Goal: Transaction & Acquisition: Purchase product/service

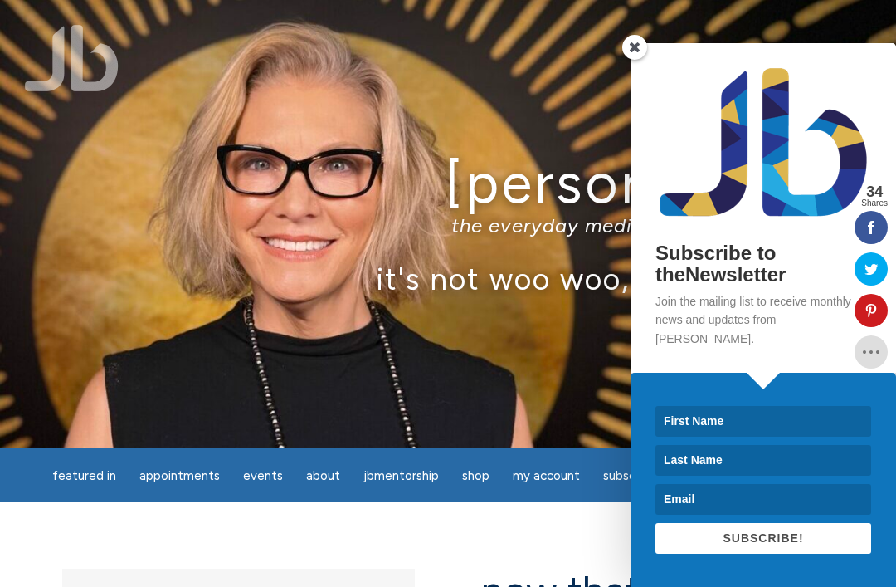
click at [640, 60] on span at bounding box center [634, 47] width 25 height 25
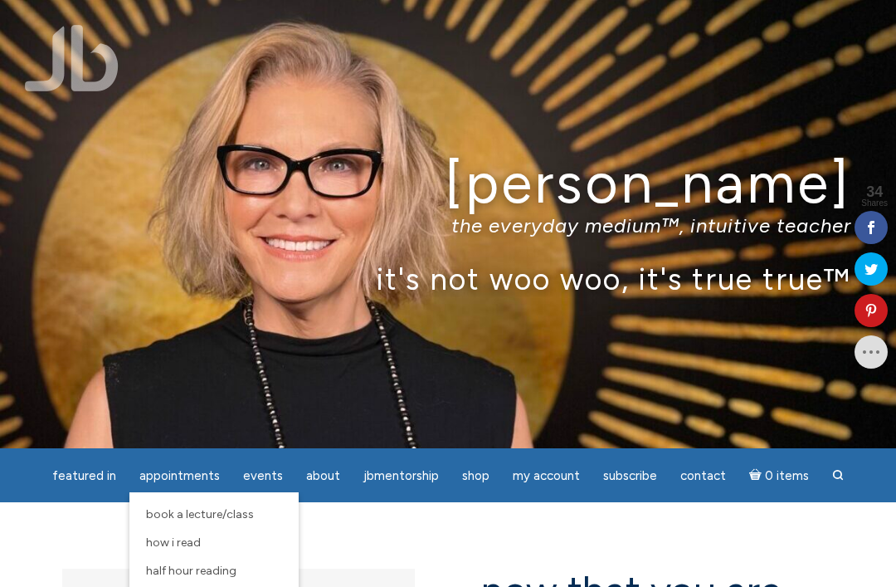
click at [199, 546] on span "How I Read" at bounding box center [173, 542] width 55 height 14
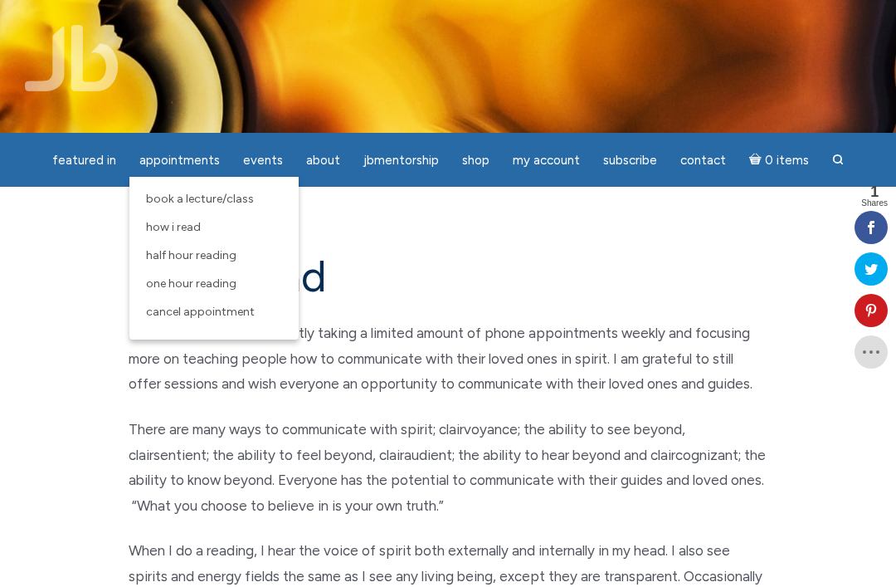
click at [217, 292] on link "One Hour Reading" at bounding box center [214, 284] width 153 height 28
click at [220, 297] on link "One Hour Reading" at bounding box center [214, 284] width 153 height 28
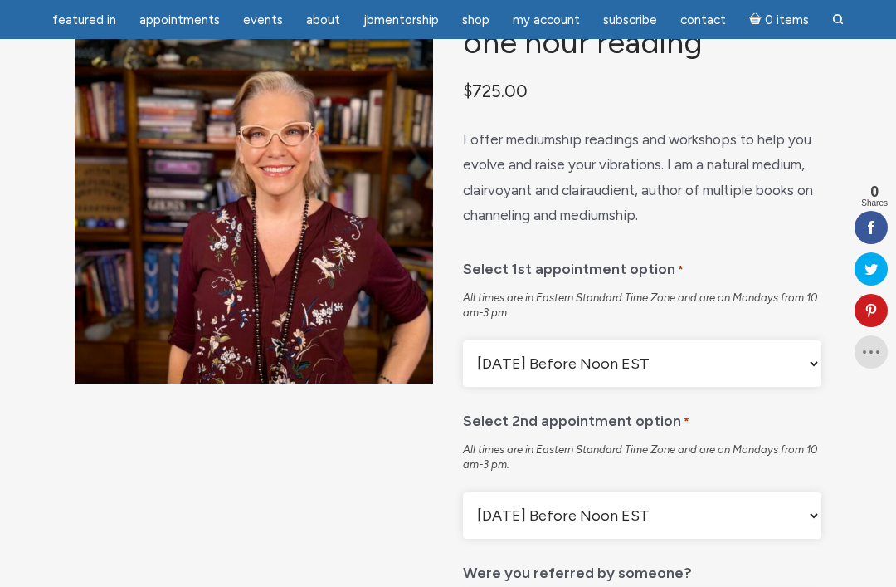
scroll to position [149, 0]
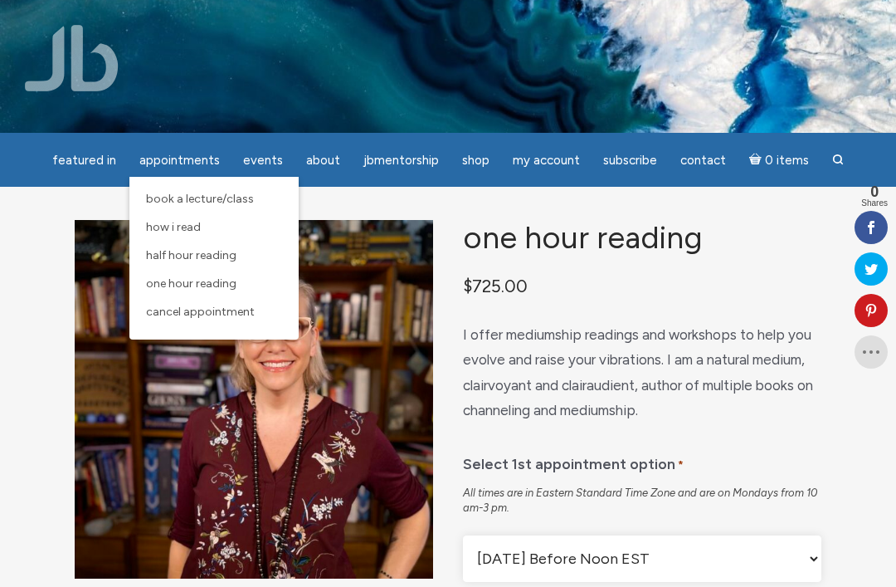
click at [222, 257] on span "Half Hour Reading" at bounding box center [191, 255] width 90 height 14
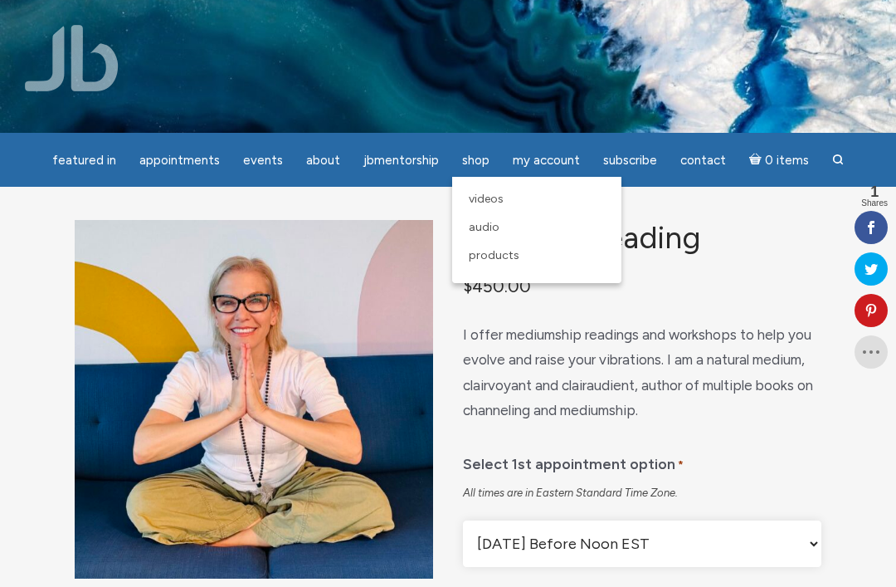
click at [505, 257] on span "Products" at bounding box center [494, 255] width 51 height 14
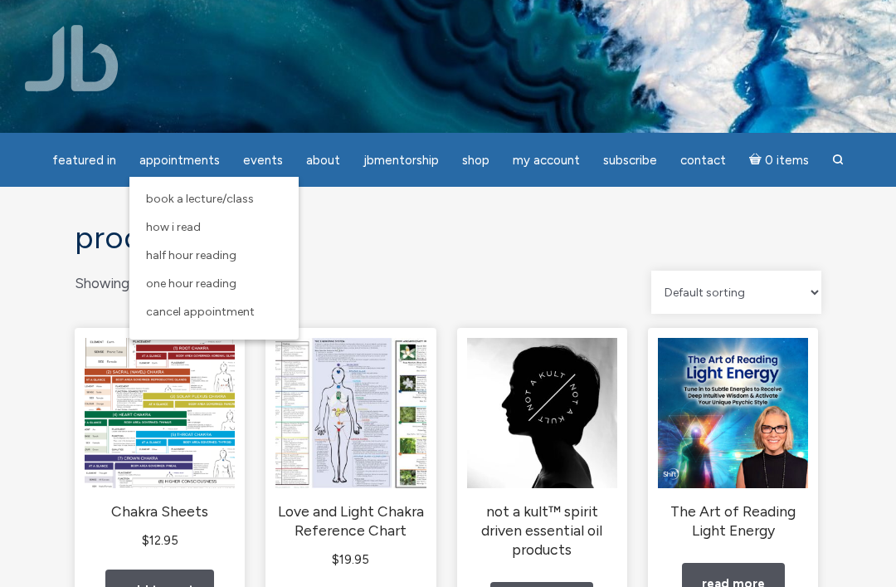
click at [224, 264] on link "Half Hour Reading" at bounding box center [214, 255] width 153 height 28
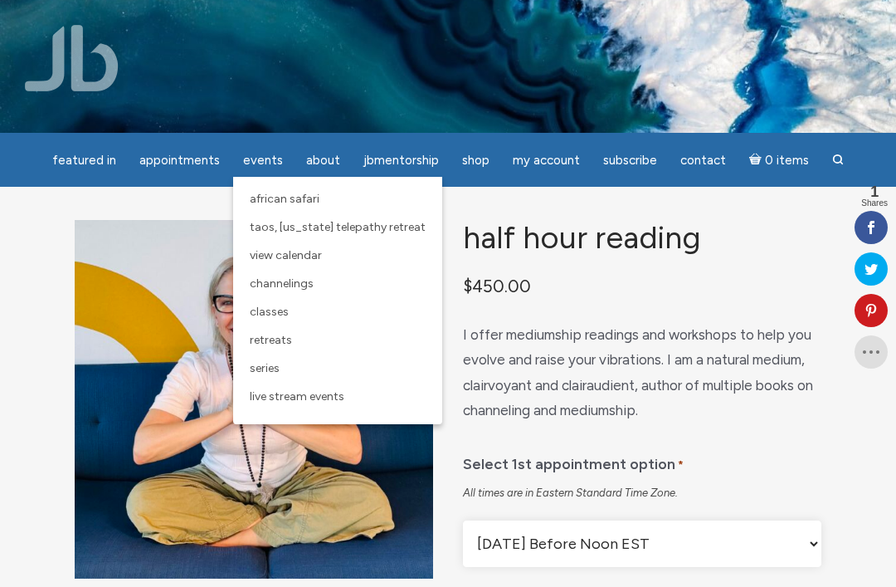
click at [779, 301] on p "$ 450.00" at bounding box center [642, 285] width 358 height 31
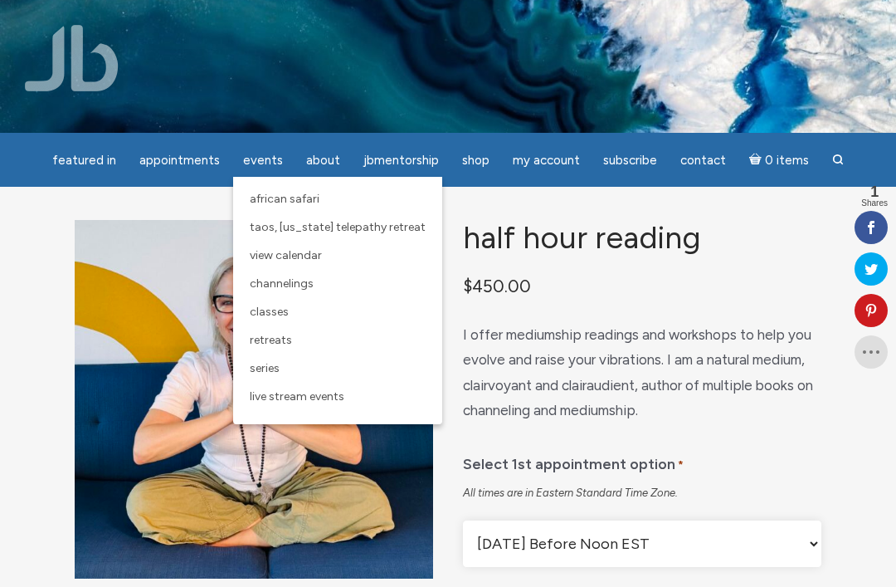
click at [271, 308] on span "Classes" at bounding box center [269, 311] width 39 height 14
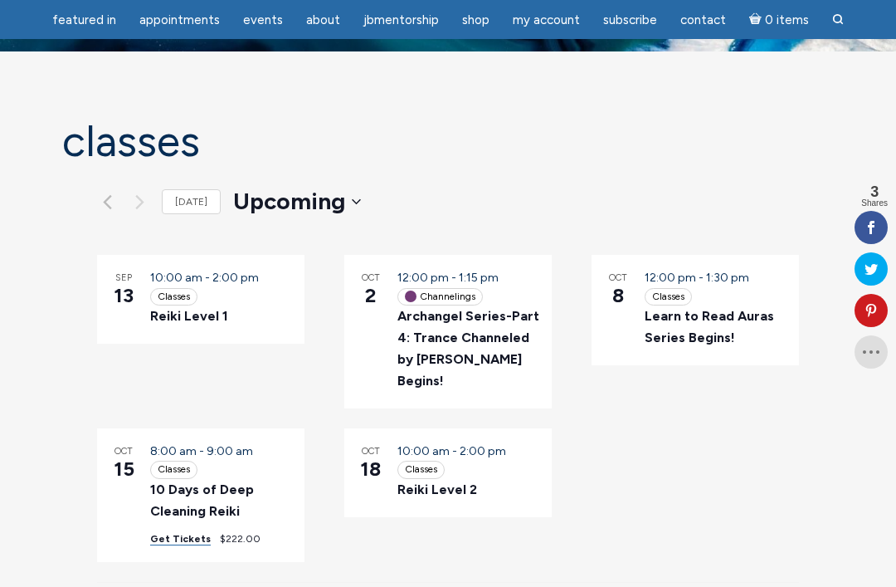
scroll to position [80, 0]
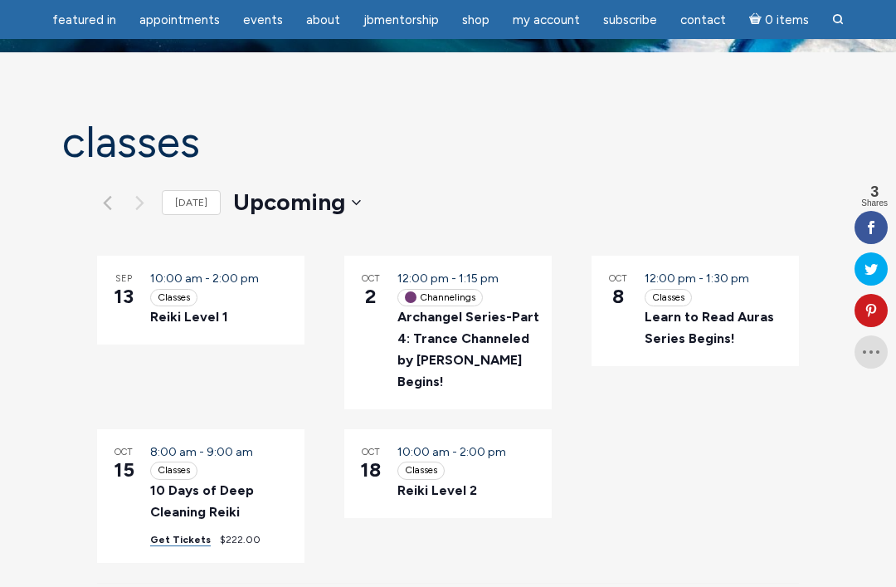
click at [211, 321] on link "Reiki Level 1" at bounding box center [189, 317] width 78 height 16
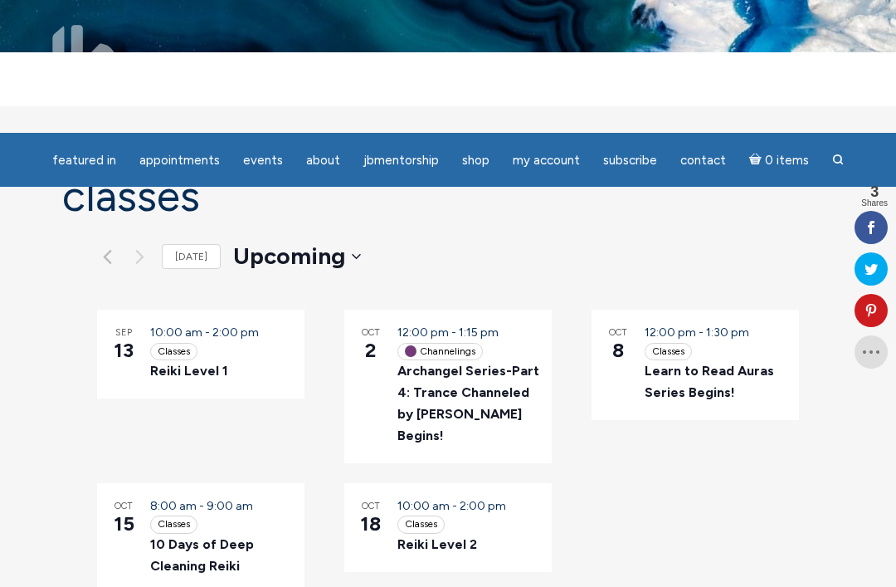
scroll to position [134, 0]
